Goal: Find specific page/section: Find specific page/section

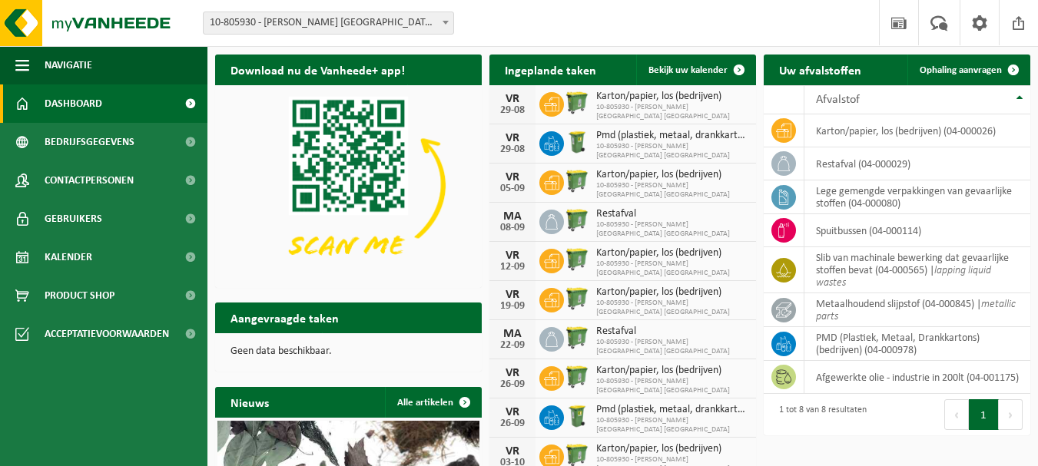
click at [305, 357] on p "Geen data beschikbaar." at bounding box center [349, 352] width 236 height 11
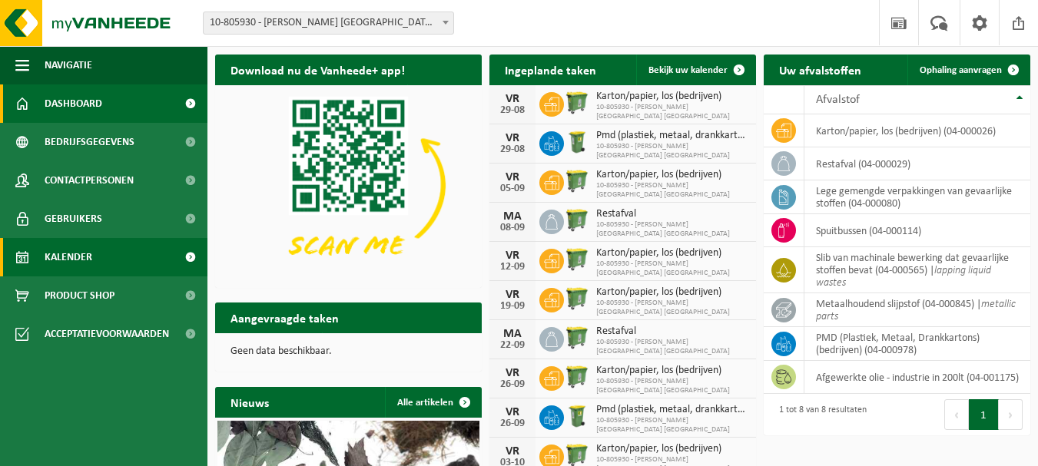
click at [111, 245] on link "Kalender" at bounding box center [103, 257] width 207 height 38
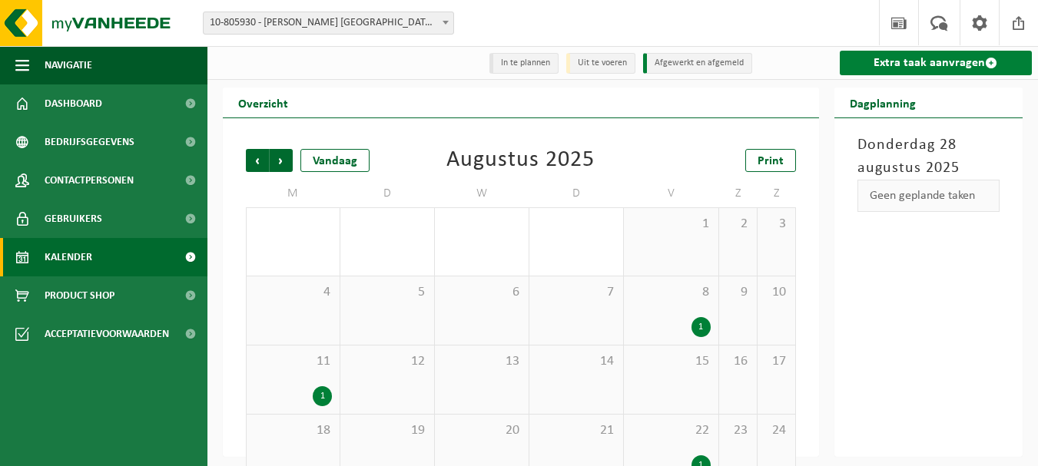
click at [971, 71] on link "Extra taak aanvragen" at bounding box center [936, 63] width 192 height 25
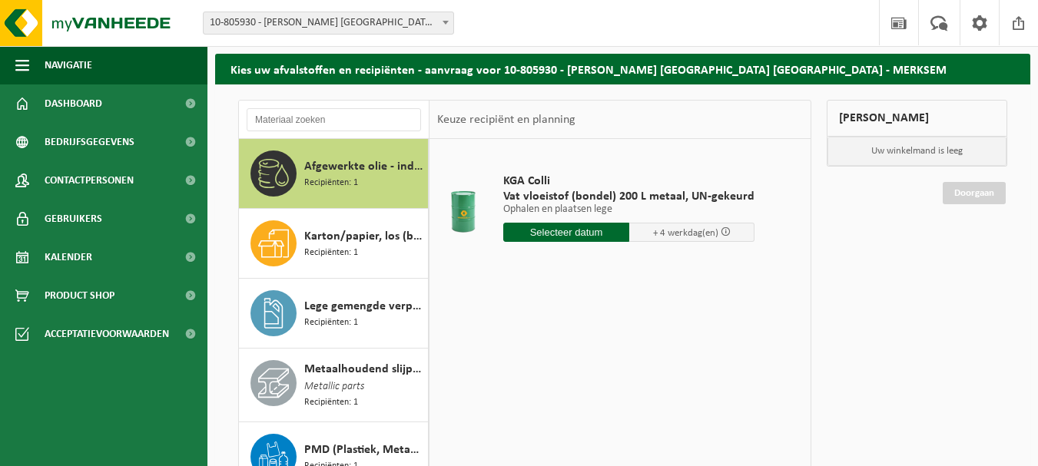
scroll to position [77, 0]
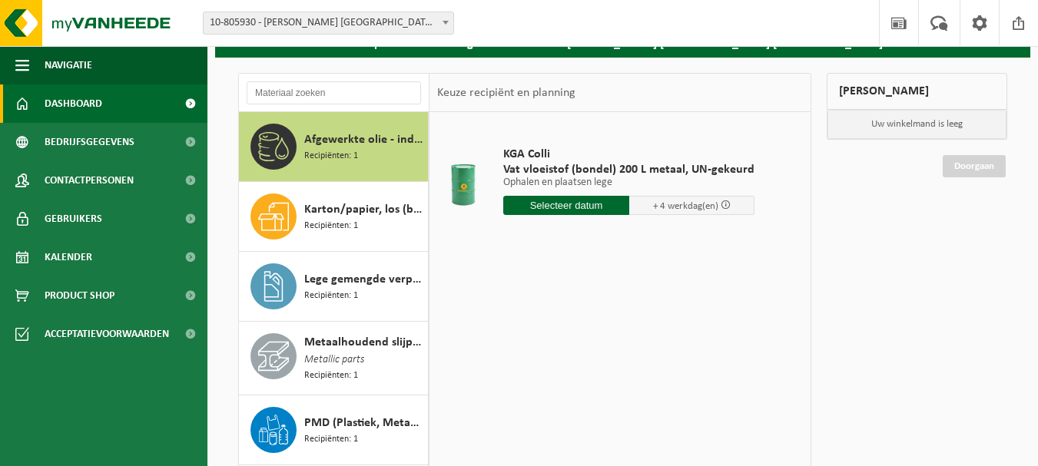
click at [77, 114] on span "Dashboard" at bounding box center [74, 104] width 58 height 38
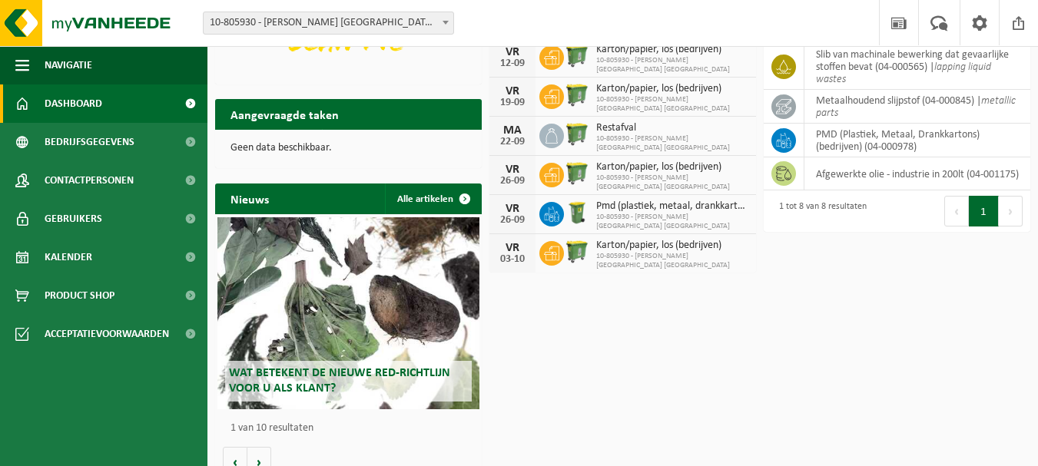
scroll to position [223, 0]
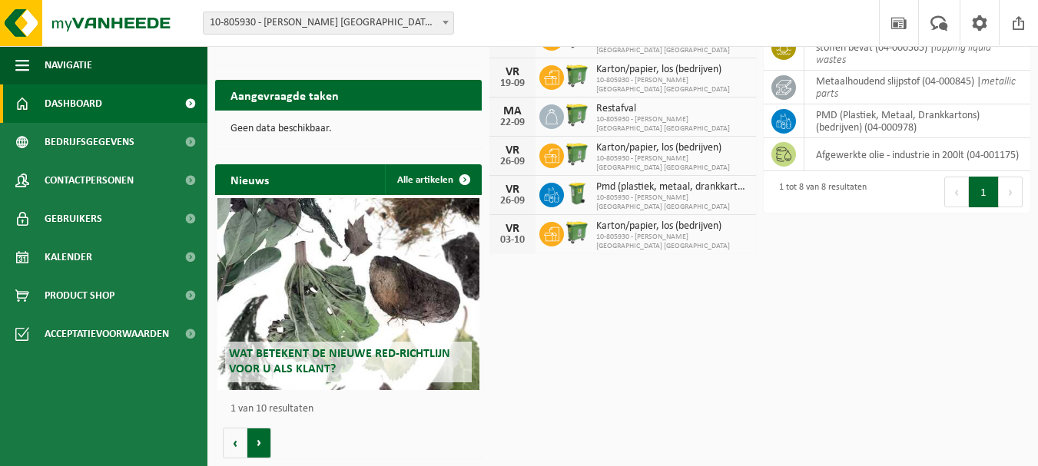
click at [256, 442] on button "Volgende" at bounding box center [259, 443] width 24 height 31
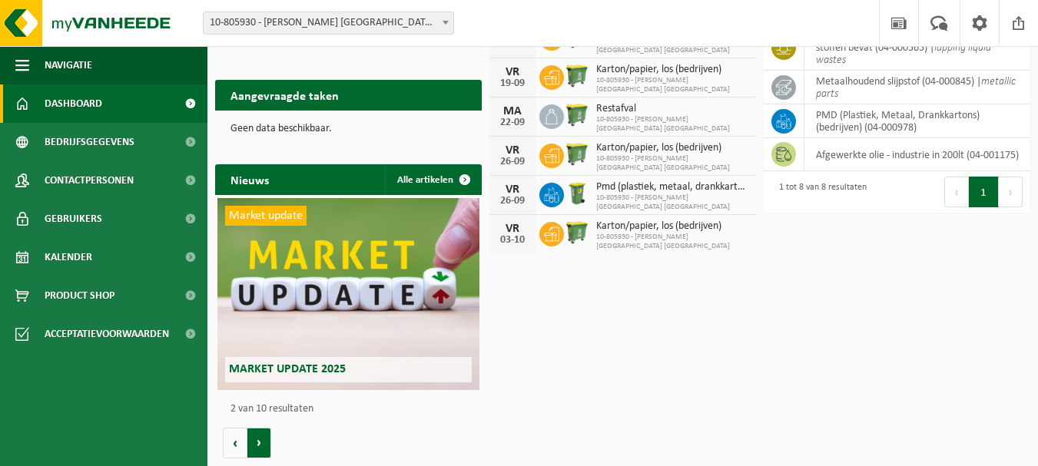
click at [256, 442] on button "Volgende" at bounding box center [259, 443] width 24 height 31
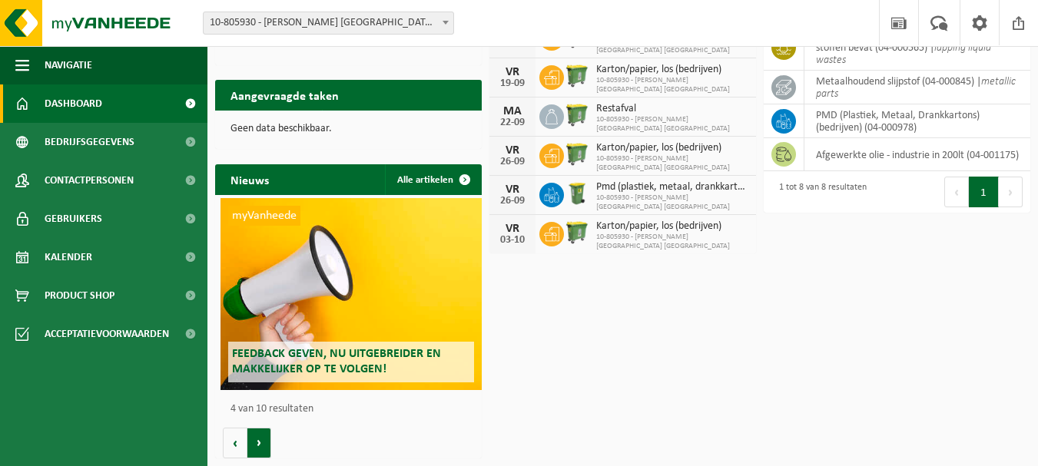
scroll to position [0, 800]
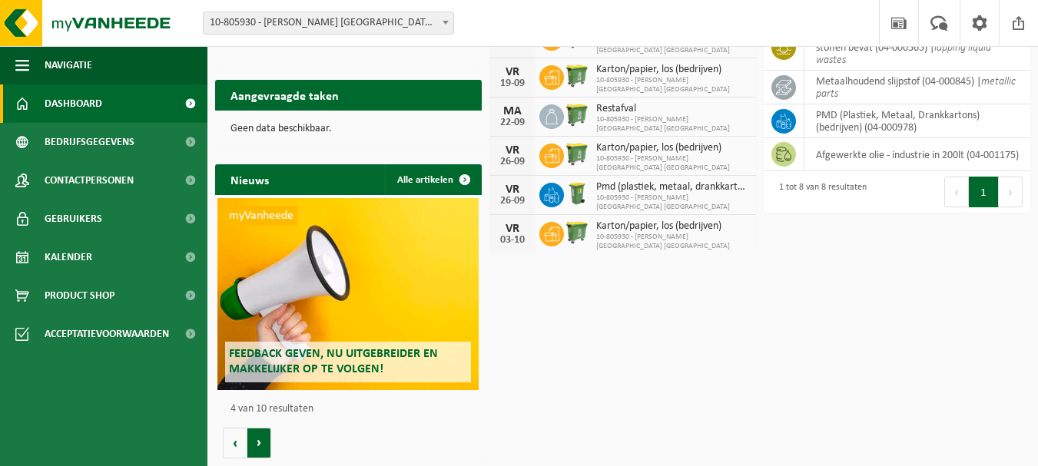
click at [256, 442] on button "Volgende" at bounding box center [259, 443] width 24 height 31
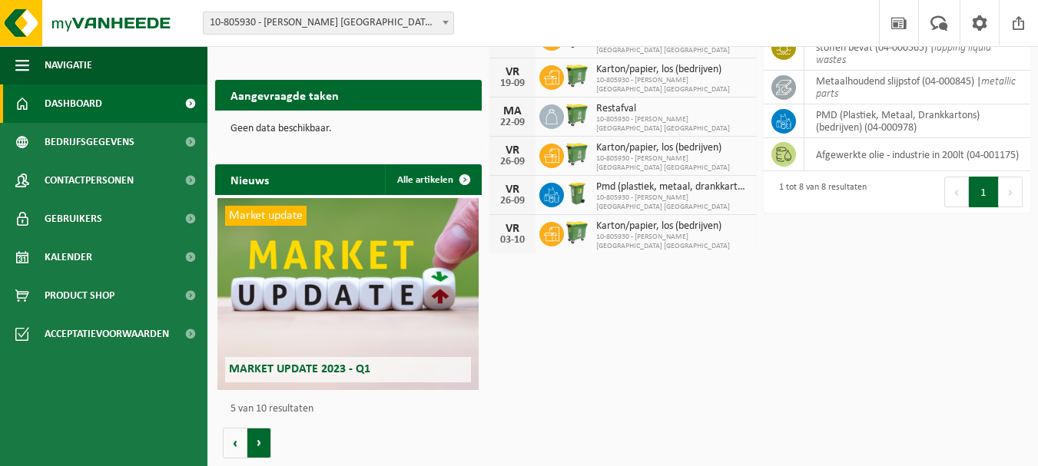
click at [256, 442] on button "Volgende" at bounding box center [259, 443] width 24 height 31
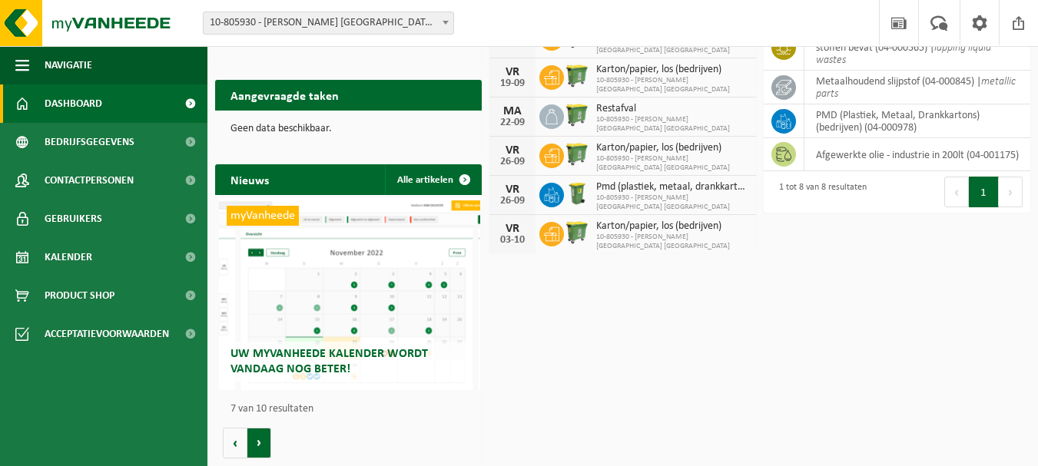
scroll to position [0, 1600]
click at [267, 439] on button "Volgende" at bounding box center [259, 443] width 24 height 31
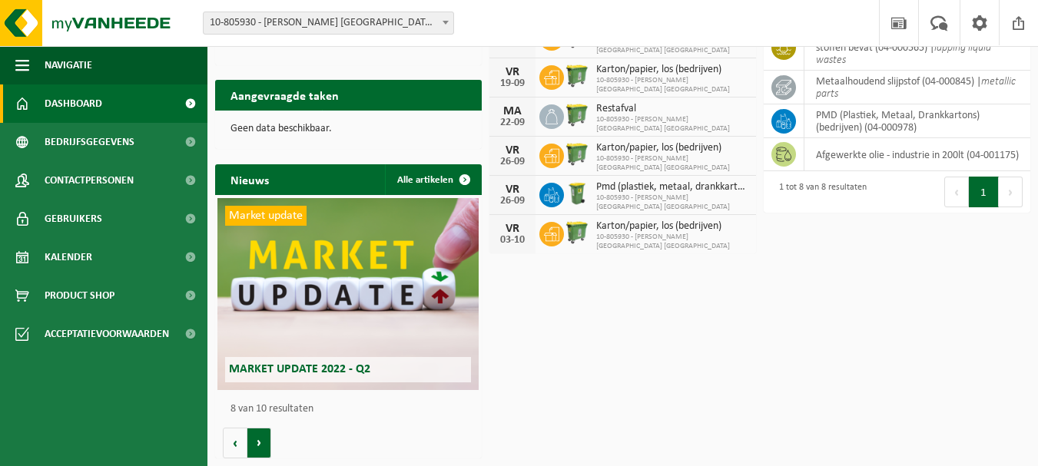
click at [267, 439] on button "Volgende" at bounding box center [259, 443] width 24 height 31
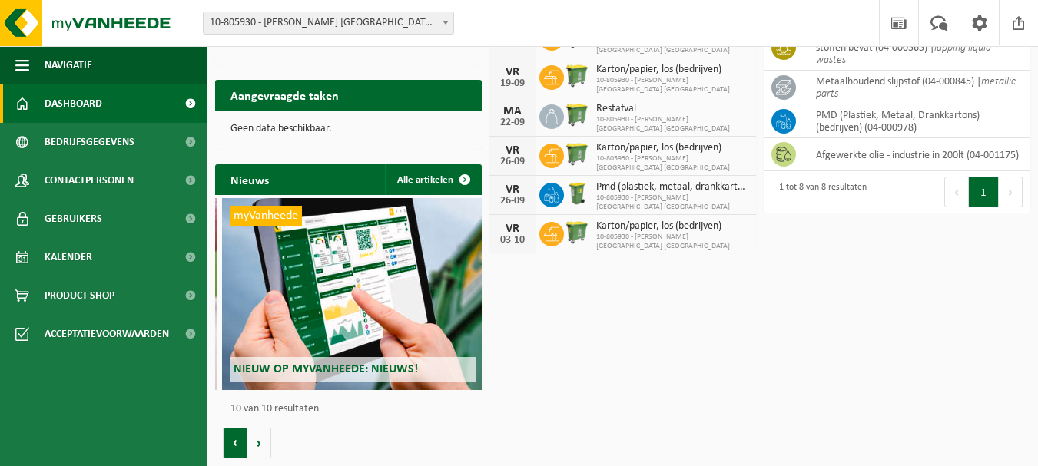
scroll to position [0, 2400]
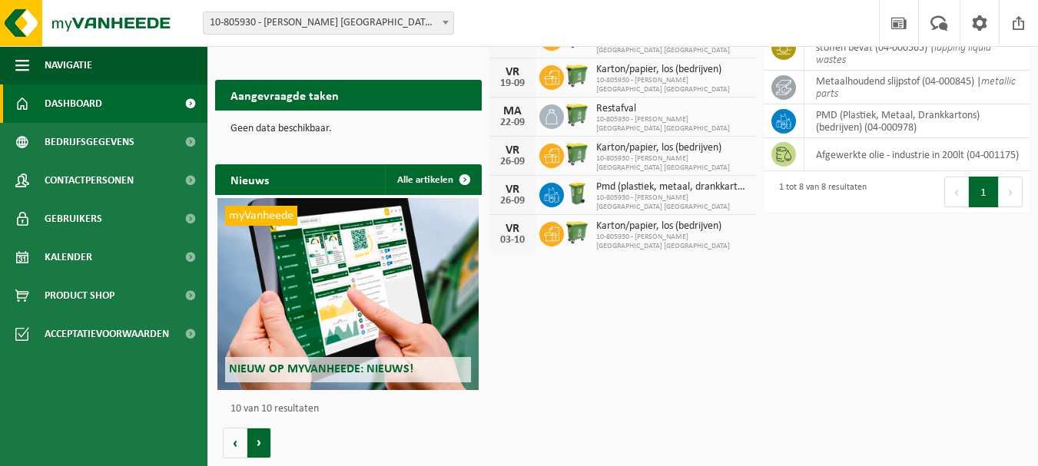
click at [270, 433] on button "Volgende" at bounding box center [259, 443] width 24 height 31
click at [242, 443] on button "Vorige" at bounding box center [235, 443] width 25 height 31
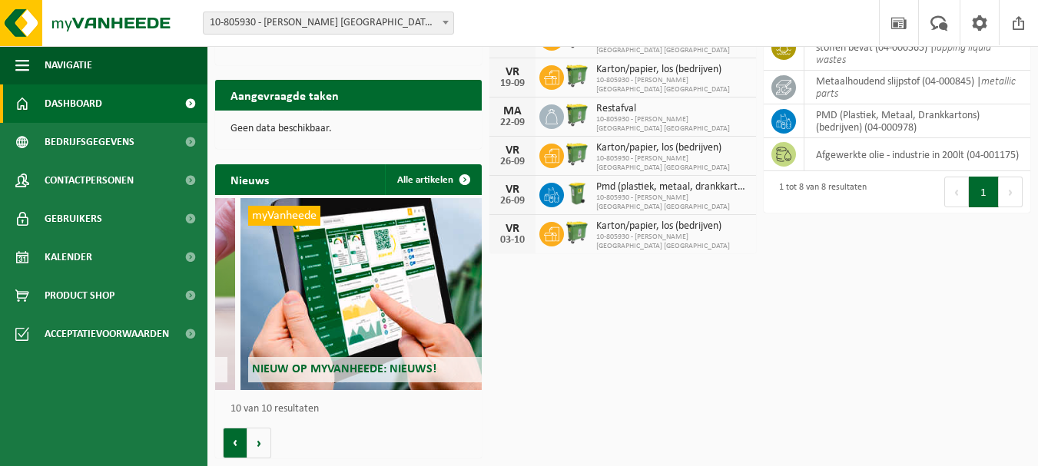
click at [242, 443] on button "Vorige" at bounding box center [235, 443] width 25 height 31
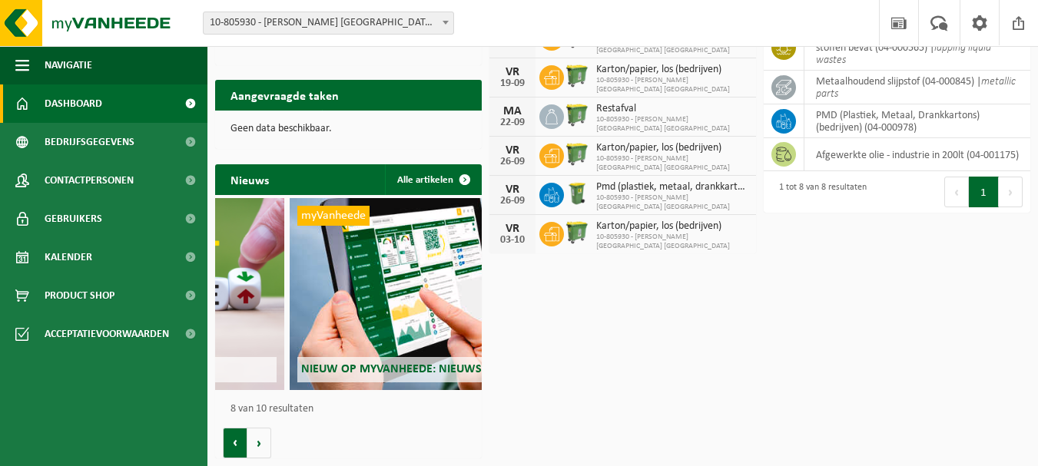
click at [242, 443] on button "Vorige" at bounding box center [235, 443] width 25 height 31
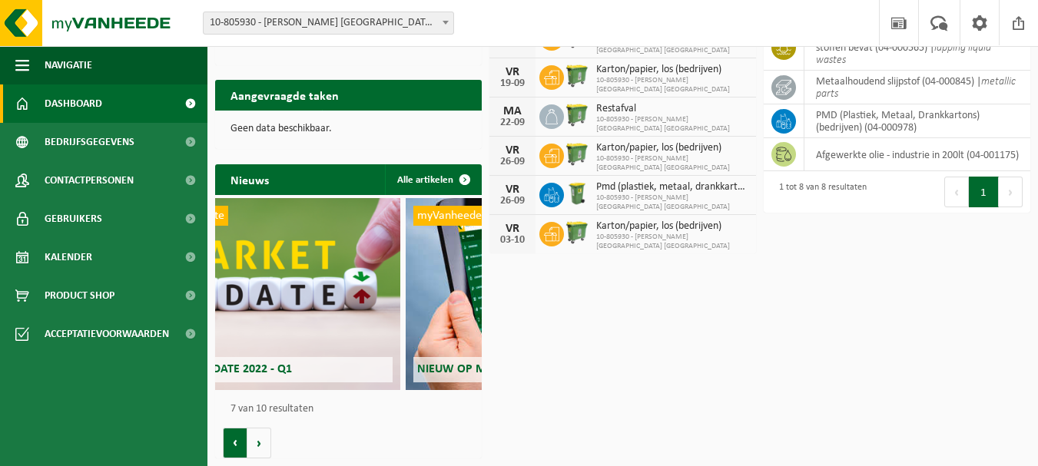
click at [242, 443] on button "Vorige" at bounding box center [235, 443] width 25 height 31
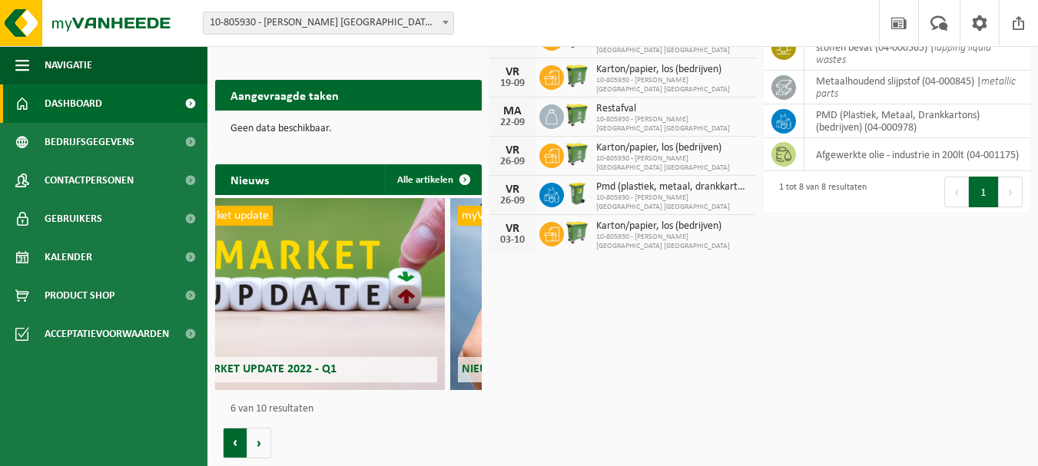
click at [242, 443] on button "Vorige" at bounding box center [235, 443] width 25 height 31
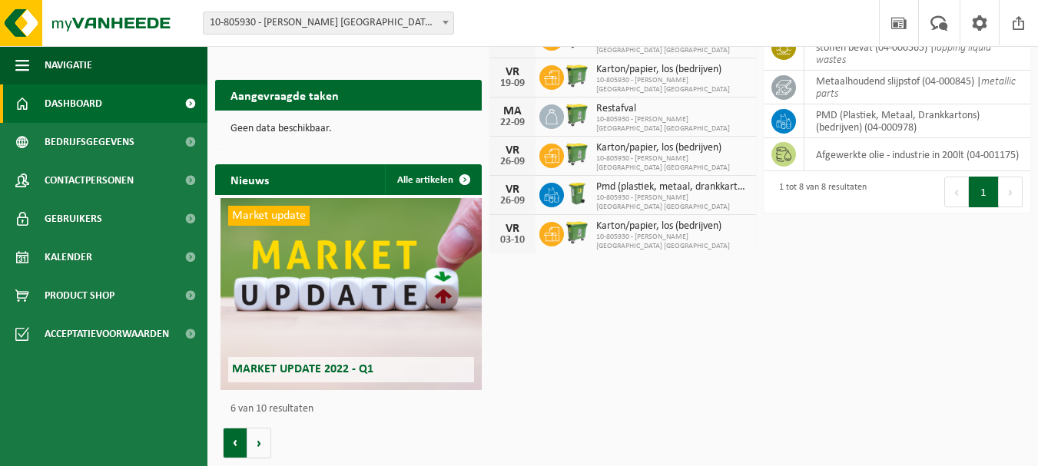
click at [242, 443] on button "Vorige" at bounding box center [235, 443] width 25 height 31
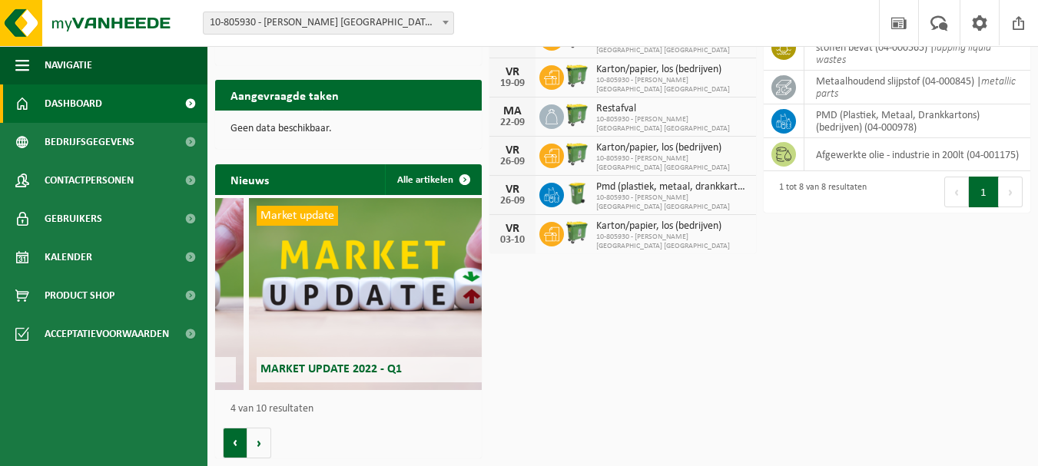
click at [242, 443] on button "Vorige" at bounding box center [235, 443] width 25 height 31
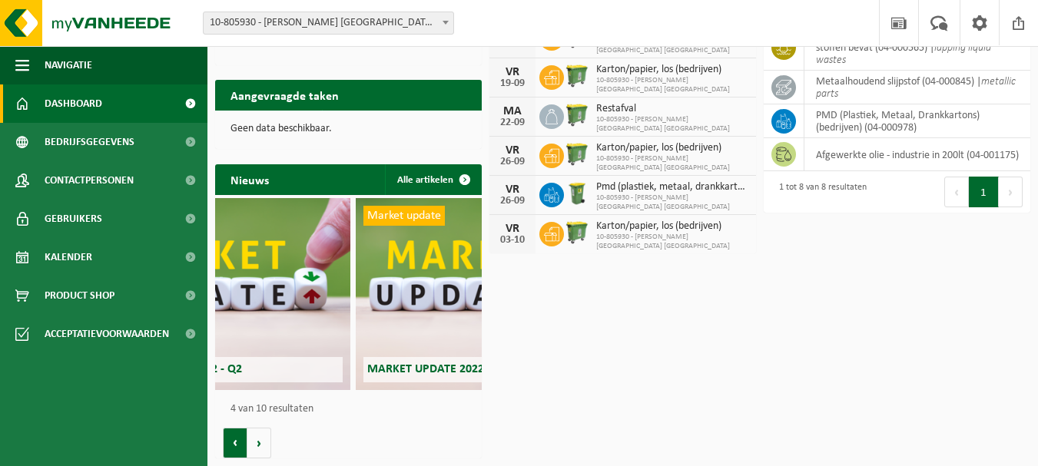
click at [242, 443] on button "Vorige" at bounding box center [235, 443] width 25 height 31
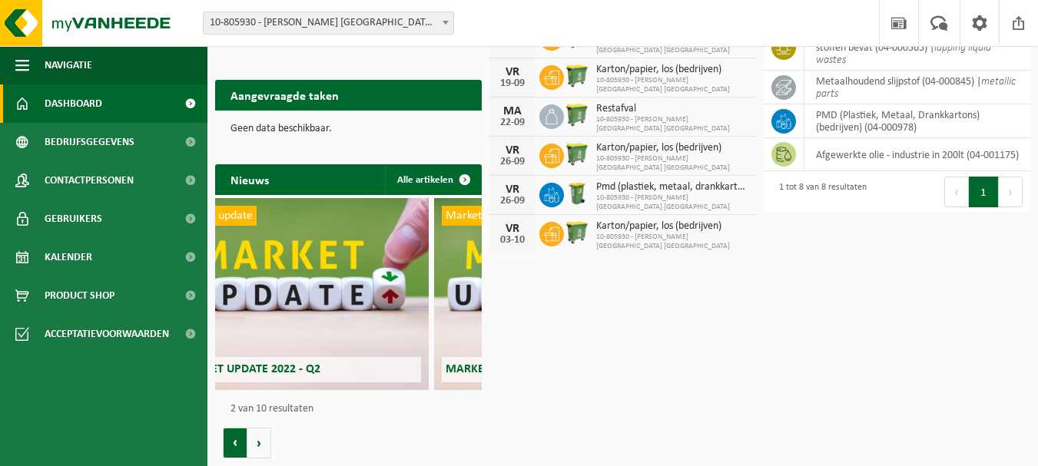
click at [242, 443] on button "Vorige" at bounding box center [235, 443] width 25 height 31
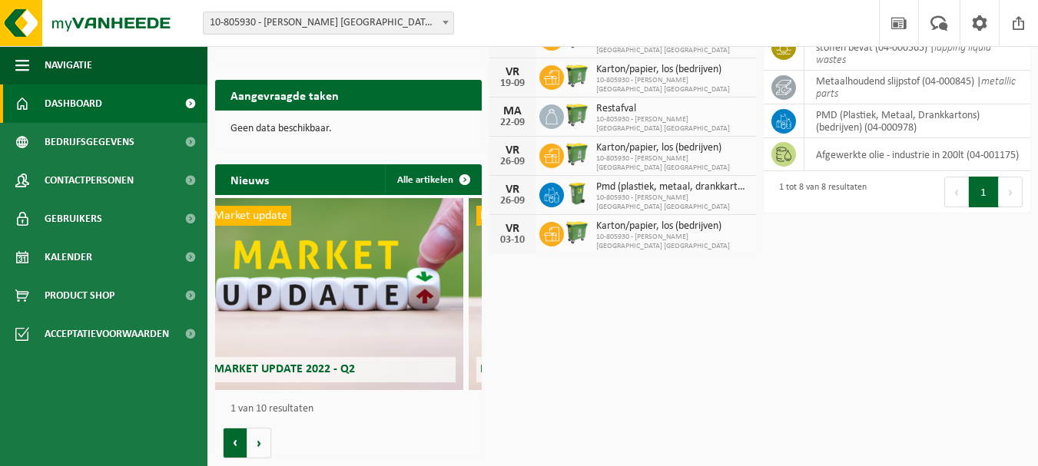
click at [242, 443] on button "Vorige" at bounding box center [235, 443] width 25 height 31
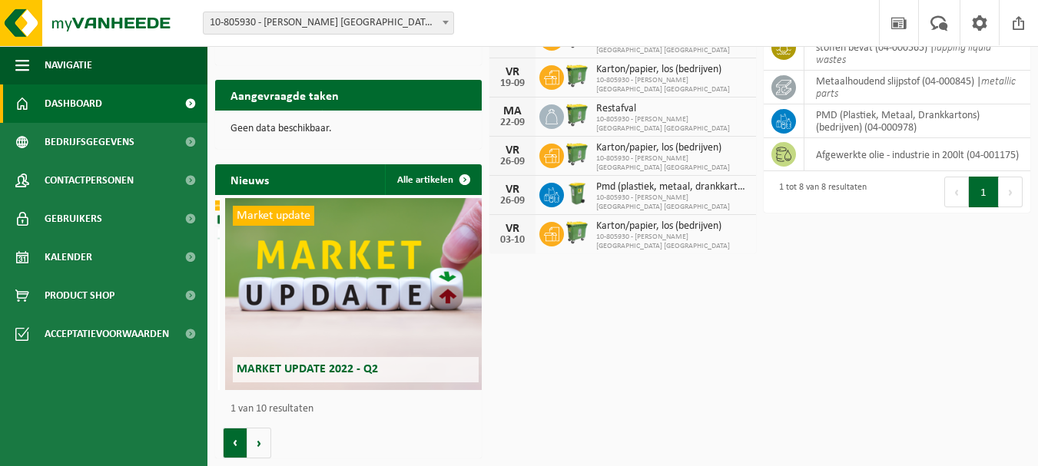
click at [242, 443] on button "Vorige" at bounding box center [235, 443] width 25 height 31
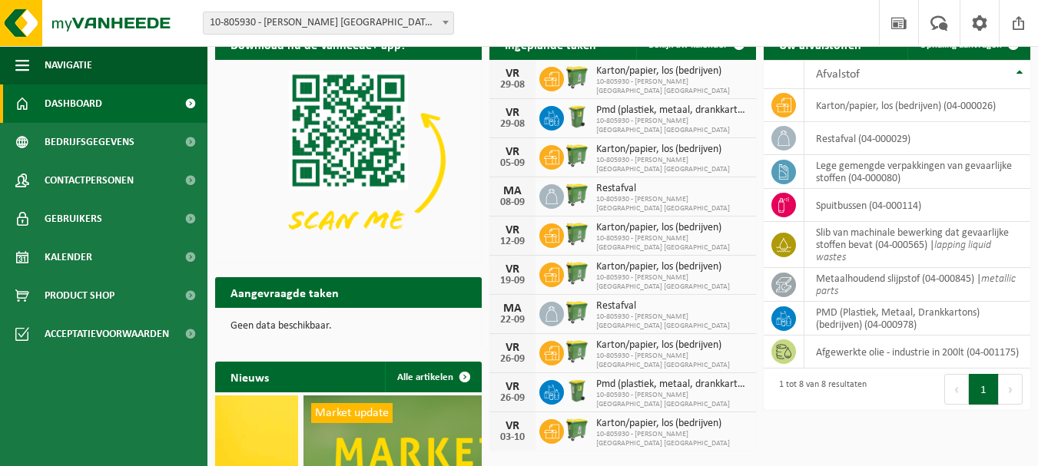
scroll to position [0, 0]
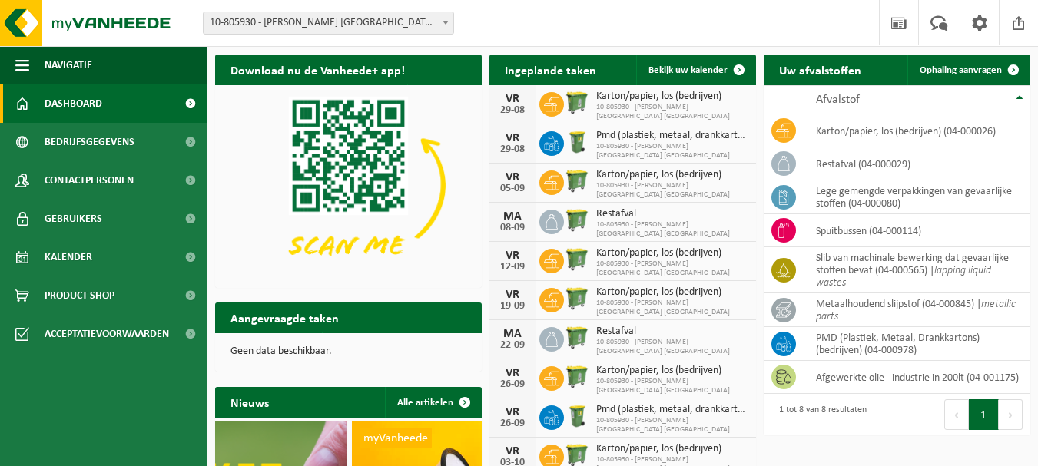
click at [264, 353] on p "Geen data beschikbaar." at bounding box center [349, 352] width 236 height 11
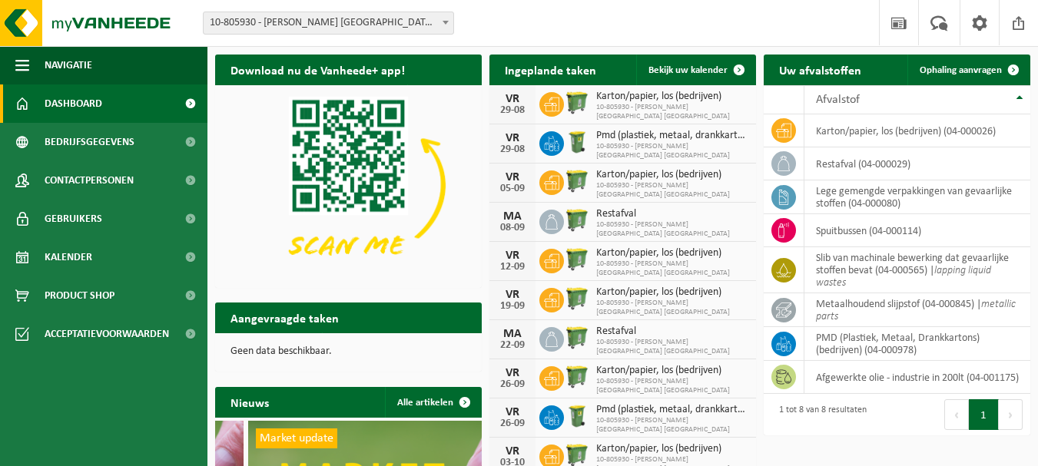
click at [279, 326] on h2 "Aangevraagde taken" at bounding box center [284, 318] width 139 height 30
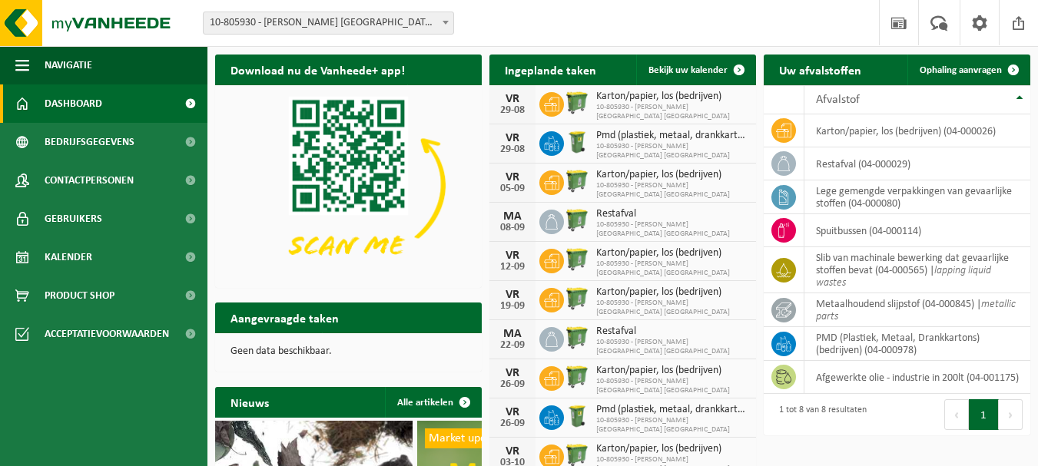
click at [369, 66] on h2 "Download nu de Vanheede+ app!" at bounding box center [317, 70] width 205 height 30
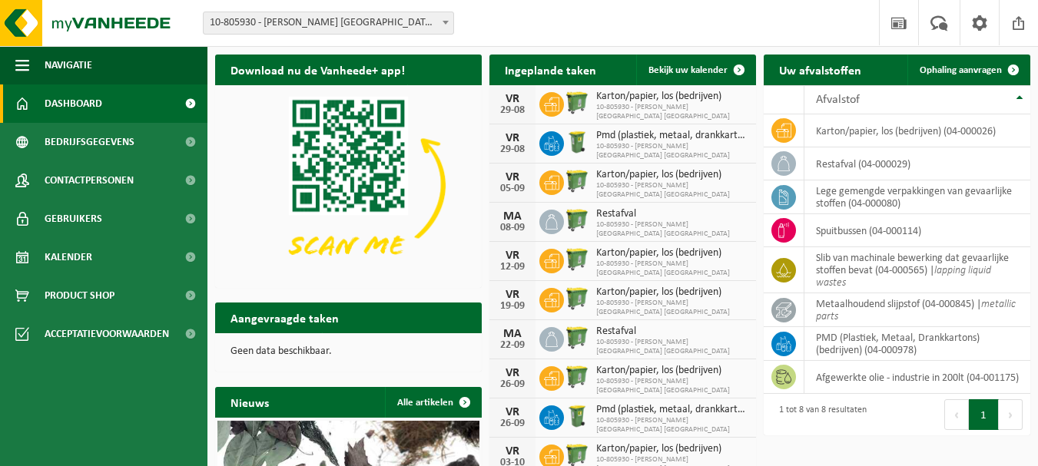
click at [379, 22] on span "10-805930 - [PERSON_NAME] [GEOGRAPHIC_DATA] [GEOGRAPHIC_DATA] - [GEOGRAPHIC_DAT…" at bounding box center [329, 23] width 250 height 22
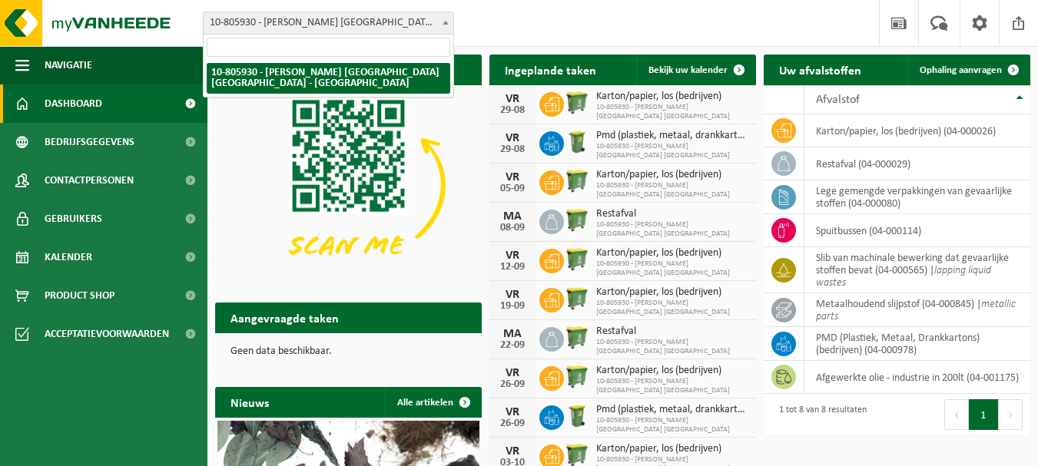
click at [379, 22] on span "10-805930 - [PERSON_NAME] [GEOGRAPHIC_DATA] [GEOGRAPHIC_DATA] - [GEOGRAPHIC_DAT…" at bounding box center [329, 23] width 250 height 22
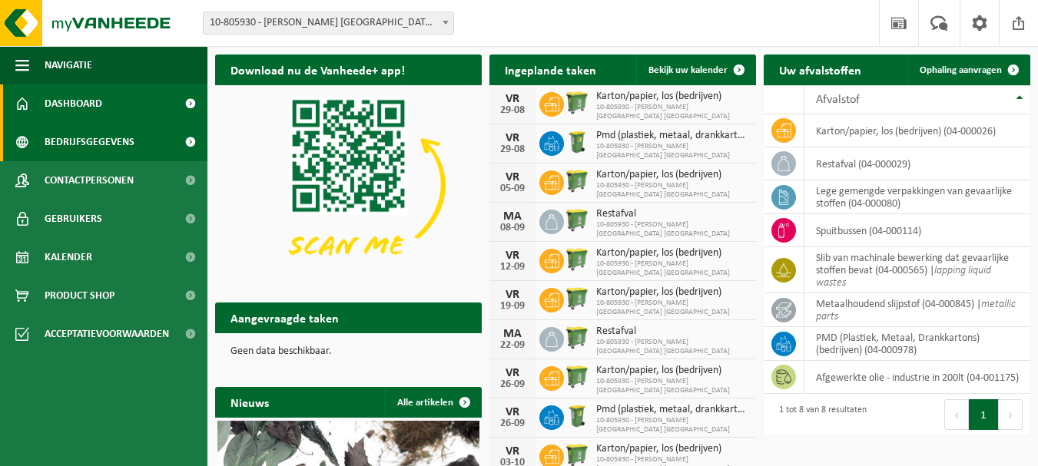
click at [109, 139] on span "Bedrijfsgegevens" at bounding box center [90, 142] width 90 height 38
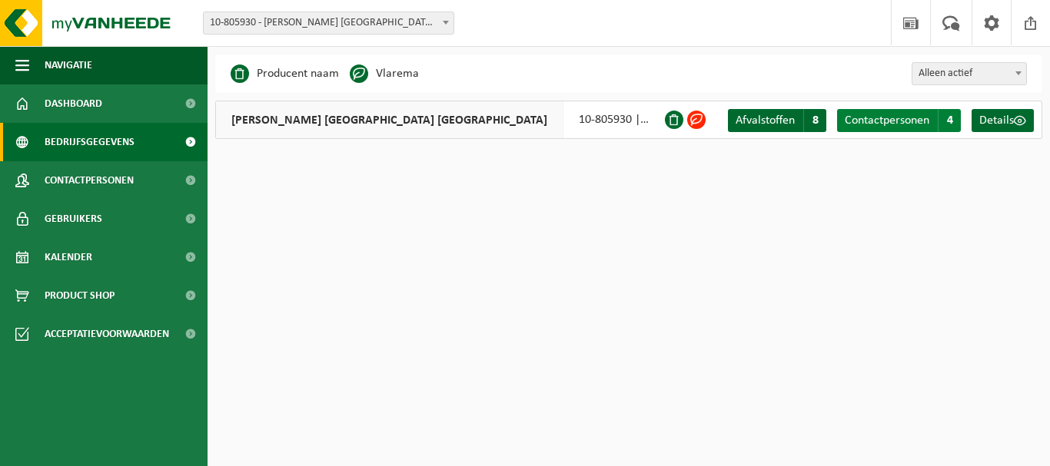
click at [904, 125] on span "Contactpersonen" at bounding box center [886, 120] width 85 height 12
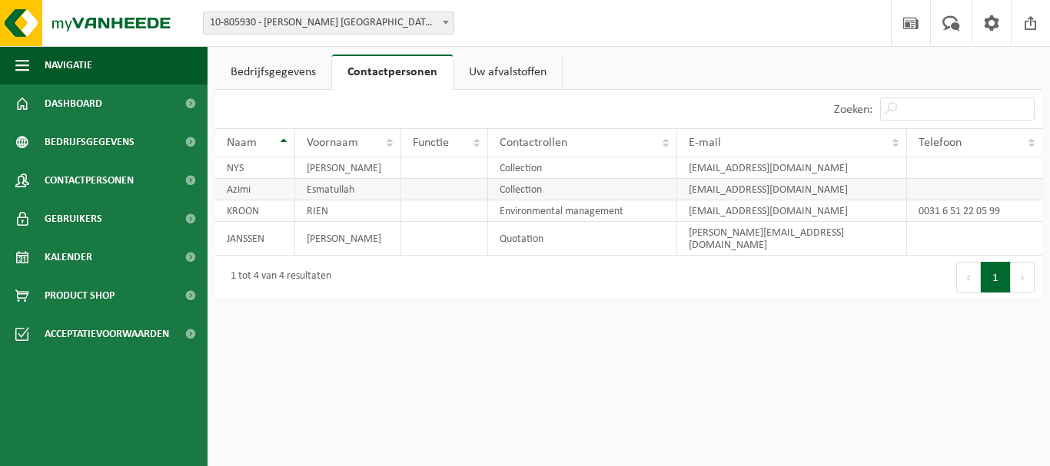
click at [936, 181] on td at bounding box center [974, 190] width 135 height 22
click at [944, 168] on td at bounding box center [974, 169] width 135 height 22
click at [290, 75] on link "Bedrijfsgegevens" at bounding box center [273, 72] width 116 height 35
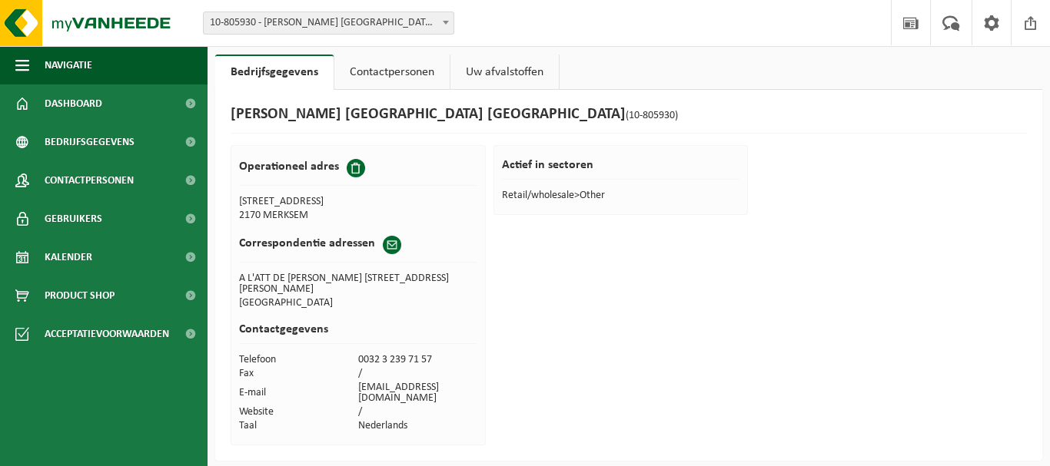
click at [470, 77] on link "Uw afvalstoffen" at bounding box center [504, 72] width 108 height 35
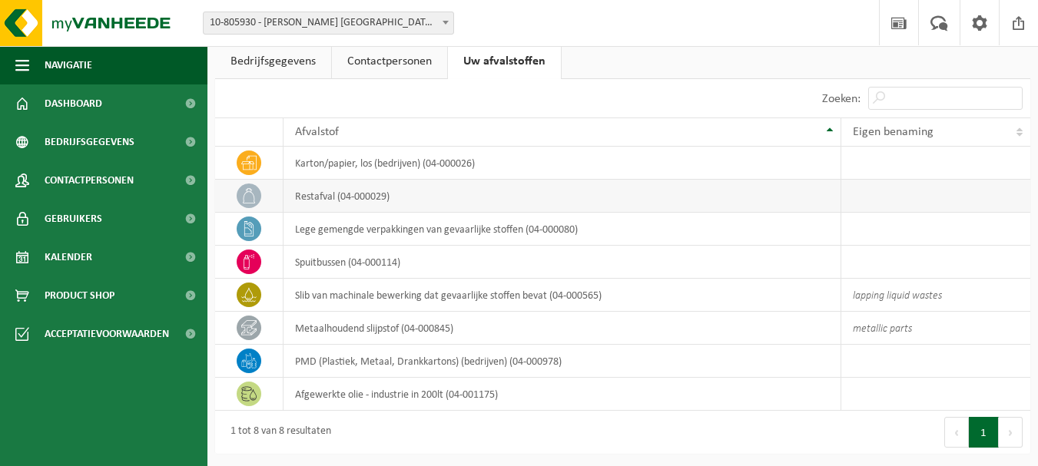
scroll to position [14, 0]
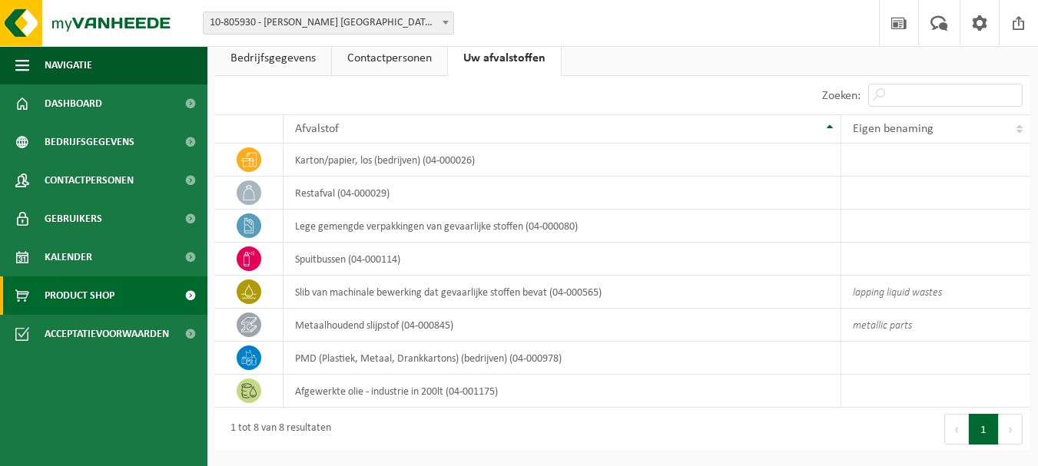
click at [124, 293] on link "Product Shop" at bounding box center [103, 296] width 207 height 38
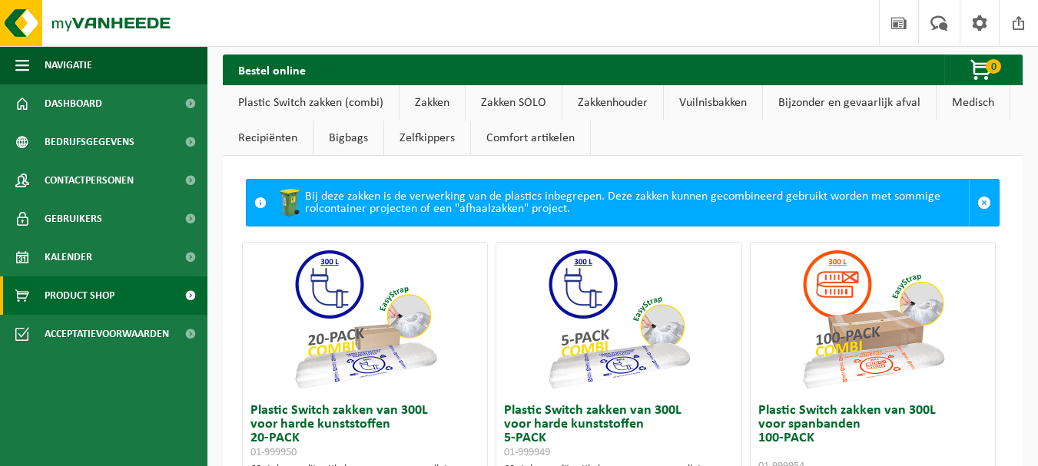
click at [125, 296] on link "Product Shop" at bounding box center [103, 296] width 207 height 38
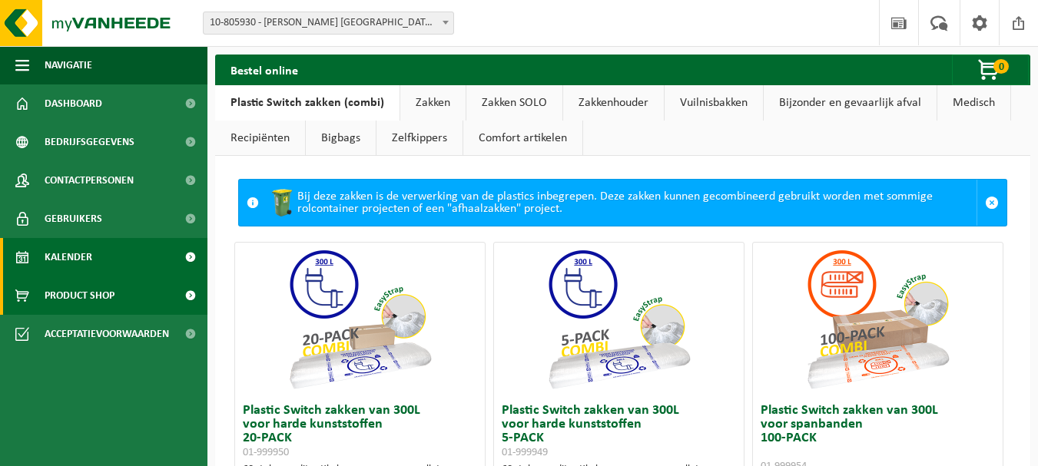
click at [133, 255] on link "Kalender" at bounding box center [103, 257] width 207 height 38
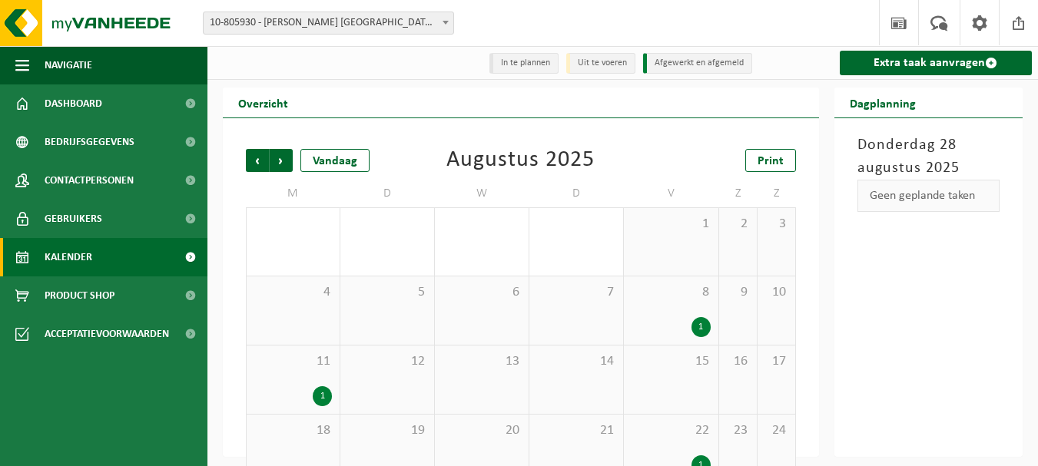
scroll to position [103, 0]
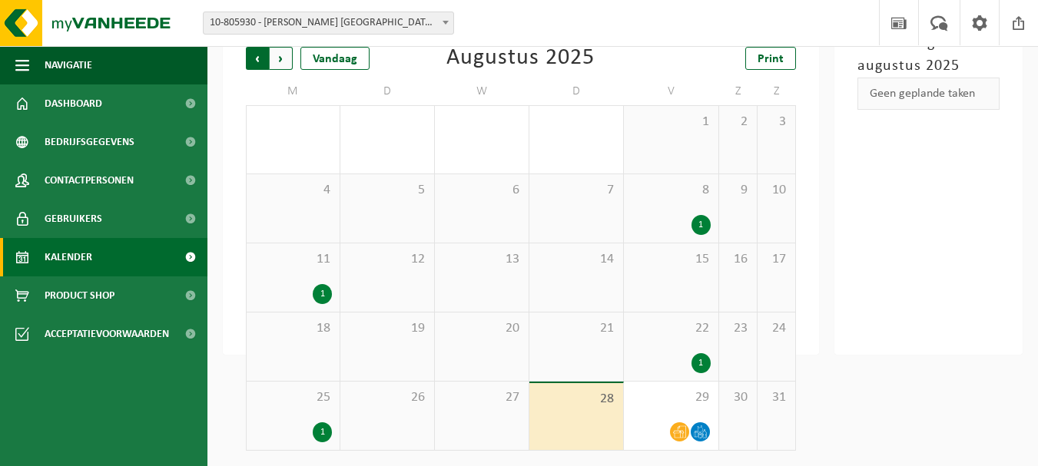
click at [282, 49] on span "Volgende" at bounding box center [281, 58] width 23 height 23
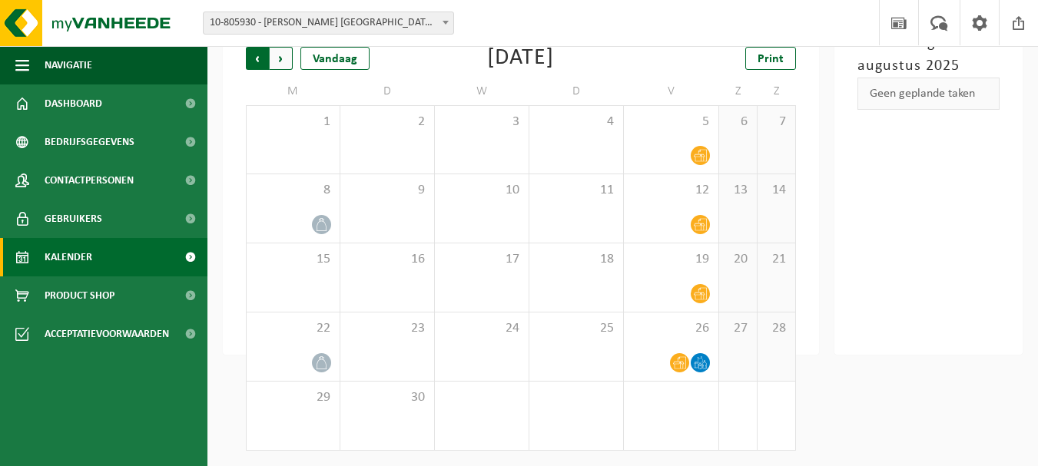
click at [280, 58] on span "Volgende" at bounding box center [281, 58] width 23 height 23
click at [260, 60] on span "Vorige" at bounding box center [257, 58] width 23 height 23
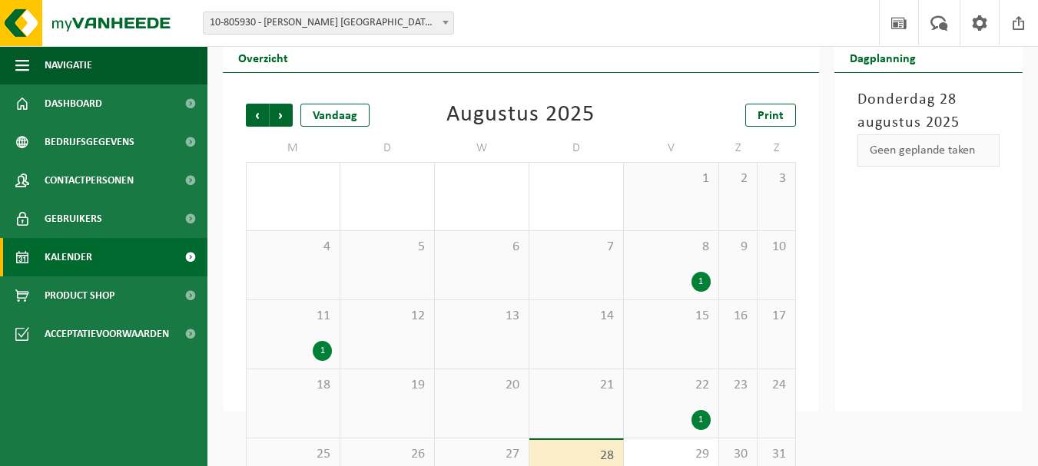
scroll to position [0, 0]
